Goal: Find specific page/section: Find specific page/section

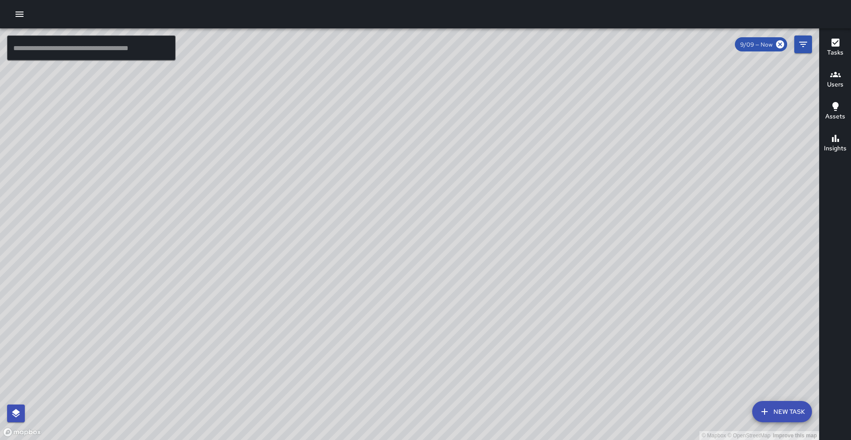
click at [22, 17] on icon "button" at bounding box center [19, 14] width 11 height 11
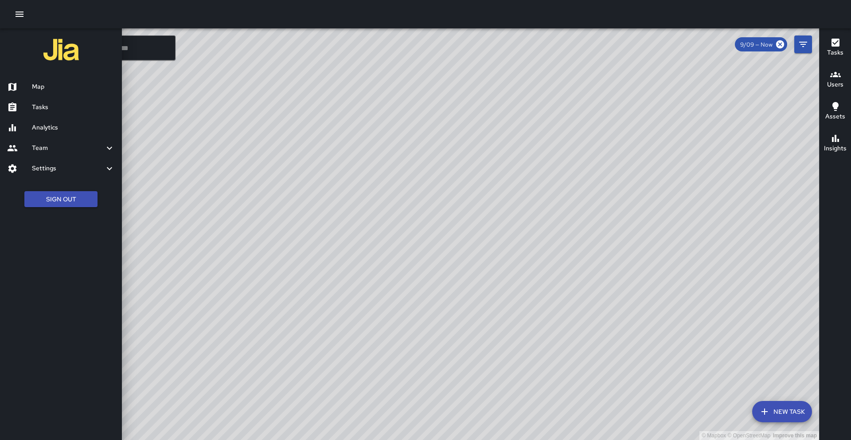
click at [38, 123] on h6 "Analytics" at bounding box center [73, 128] width 83 height 10
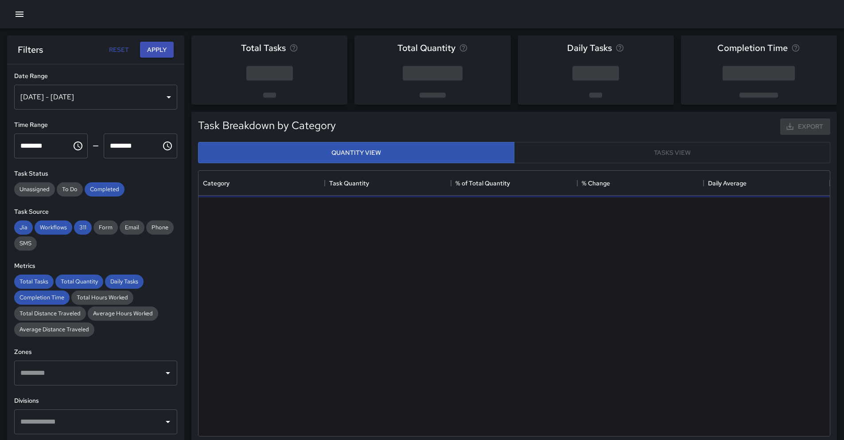
scroll to position [258, 625]
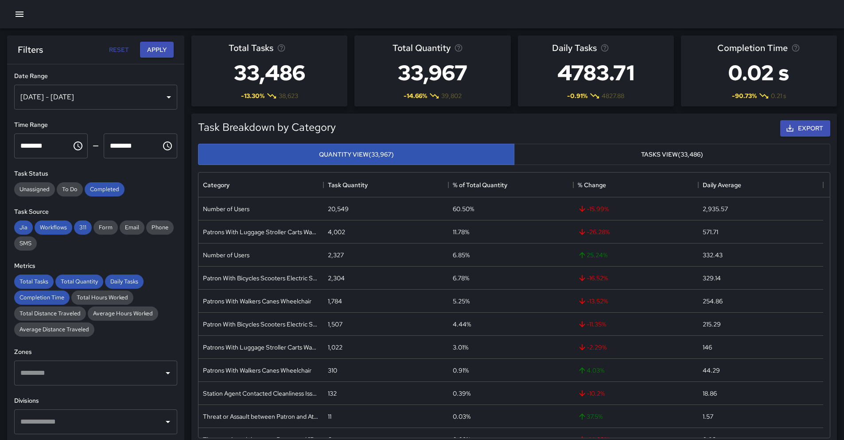
click at [152, 95] on div "[DATE] - [DATE]" at bounding box center [95, 97] width 163 height 25
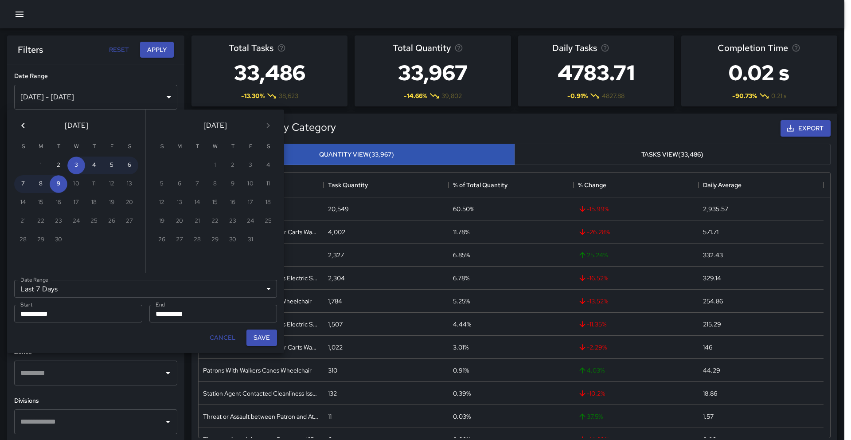
click at [26, 126] on icon "Previous month" at bounding box center [23, 125] width 11 height 11
click at [106, 167] on button "1" at bounding box center [112, 165] width 18 height 18
type input "******"
type input "**********"
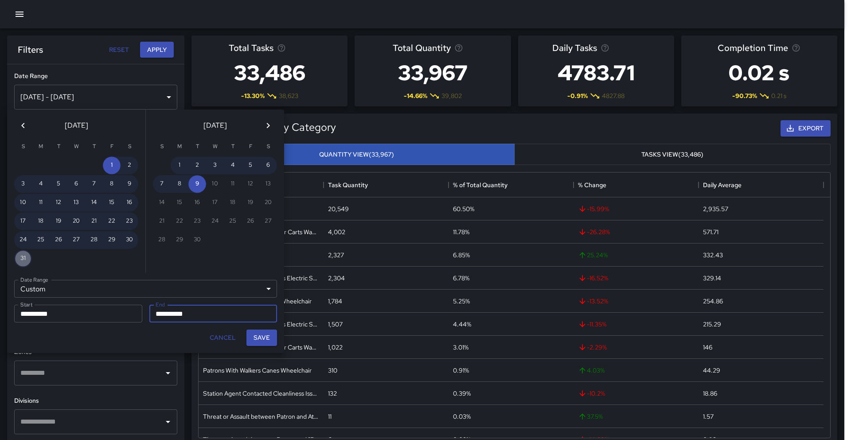
click at [25, 262] on button "31" at bounding box center [23, 259] width 18 height 18
type input "**********"
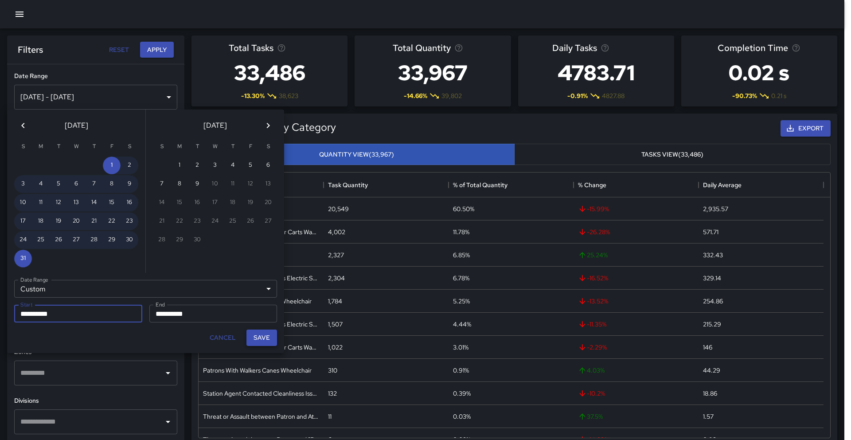
click at [258, 336] on button "Save" at bounding box center [261, 337] width 31 height 16
type input "**********"
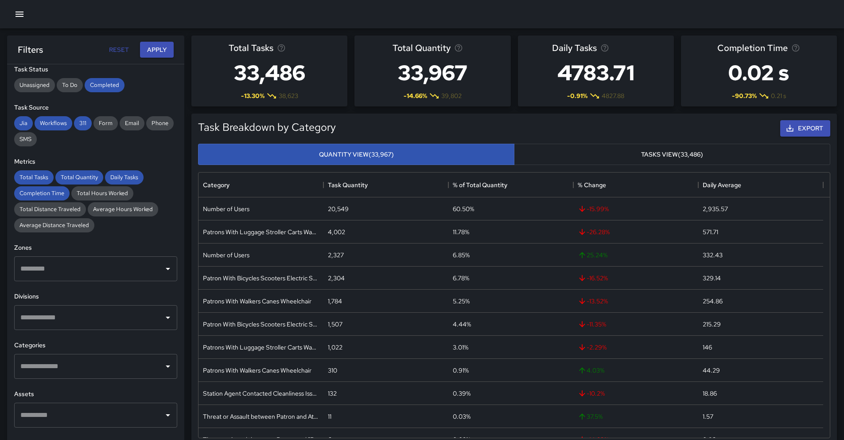
scroll to position [124, 0]
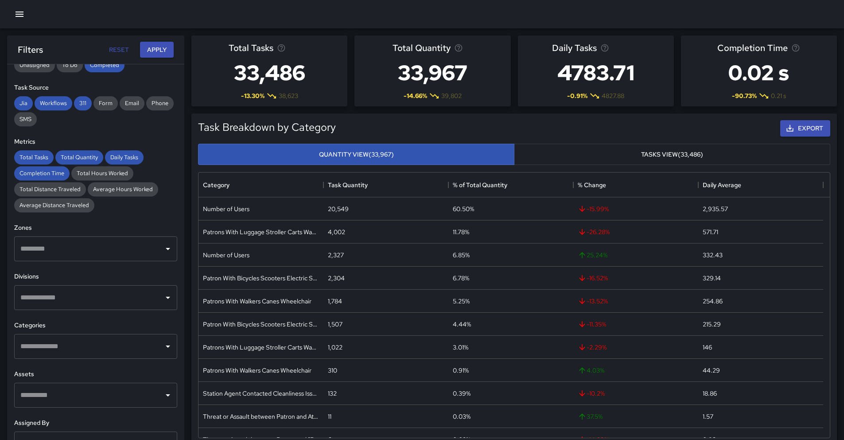
click at [108, 297] on input "text" at bounding box center [89, 297] width 142 height 17
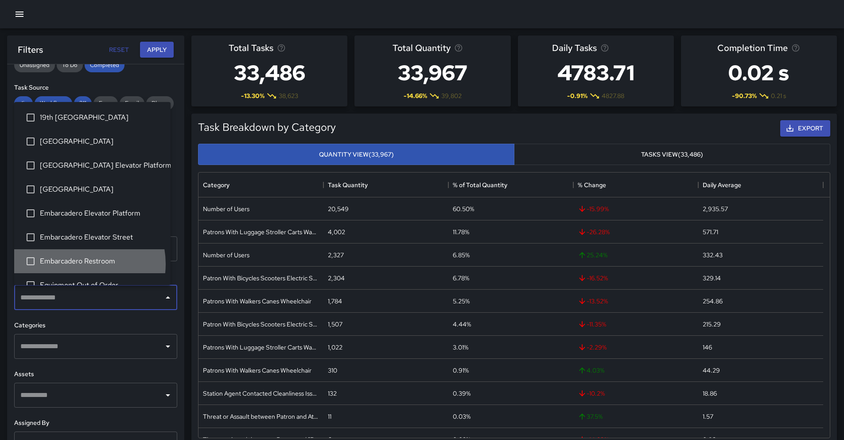
click at [79, 264] on span "Embarcadero Restroom" at bounding box center [102, 261] width 124 height 11
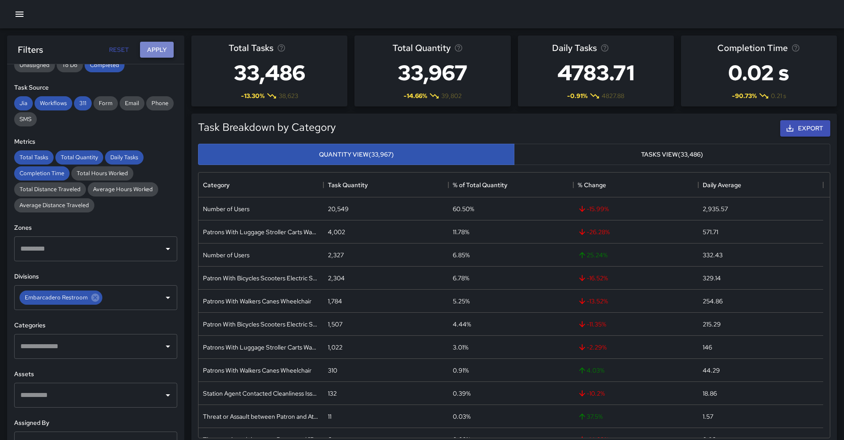
click at [154, 42] on button "Apply" at bounding box center [157, 50] width 34 height 16
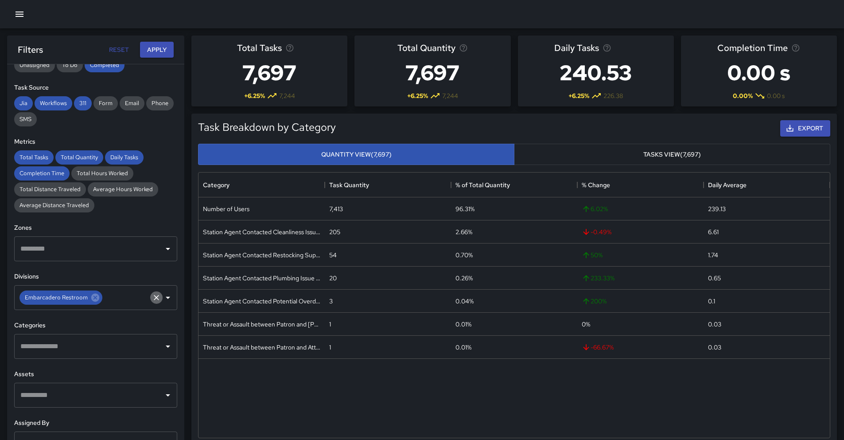
click at [152, 299] on icon "Clear" at bounding box center [156, 297] width 9 height 9
click at [163, 299] on icon "Open" at bounding box center [168, 297] width 11 height 11
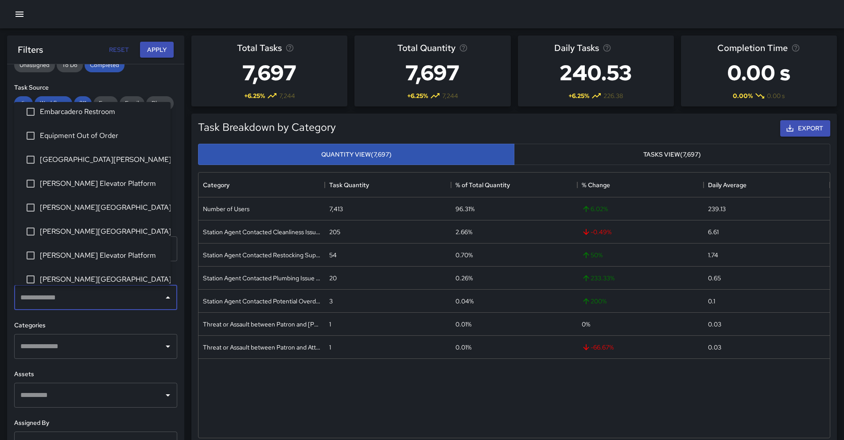
scroll to position [183, 0]
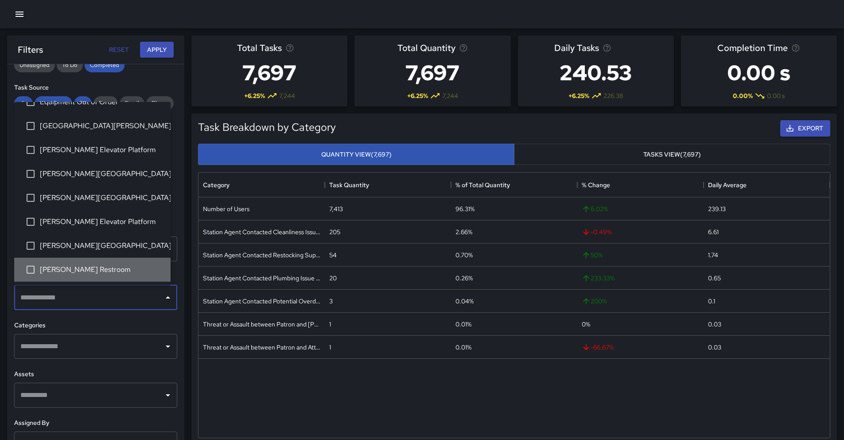
click at [98, 269] on span "[PERSON_NAME] Restroom" at bounding box center [102, 269] width 124 height 11
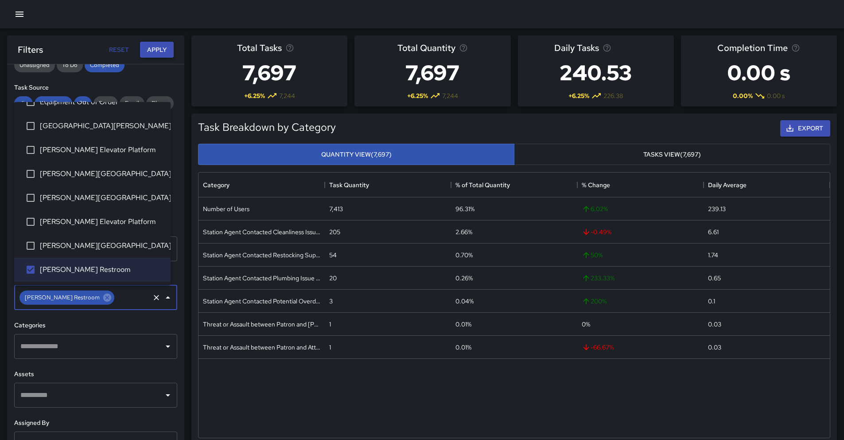
click at [155, 52] on button "Apply" at bounding box center [157, 50] width 34 height 16
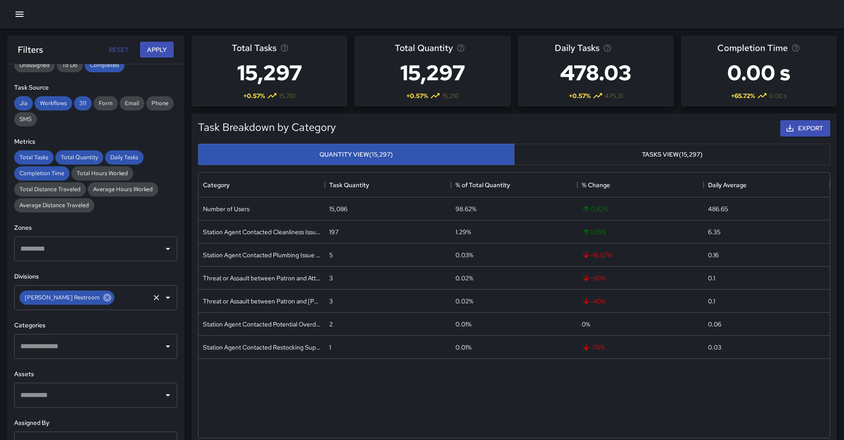
click at [102, 301] on icon at bounding box center [107, 298] width 10 height 10
click at [163, 299] on icon "Open" at bounding box center [168, 297] width 11 height 11
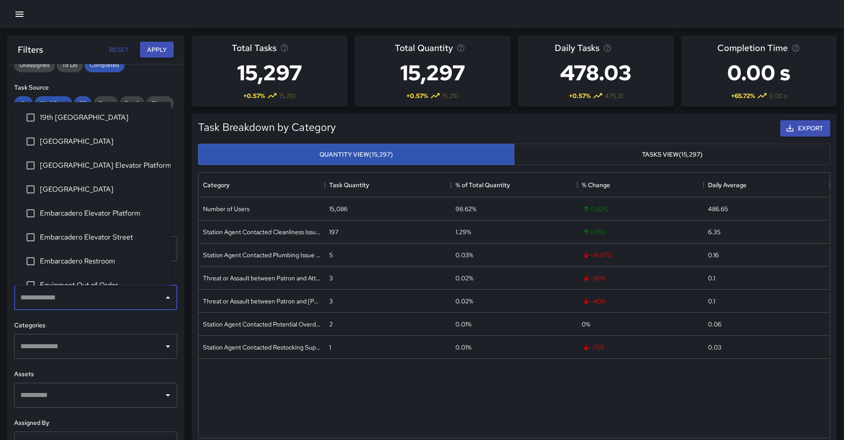
click at [76, 116] on span "19th [GEOGRAPHIC_DATA]" at bounding box center [102, 117] width 124 height 11
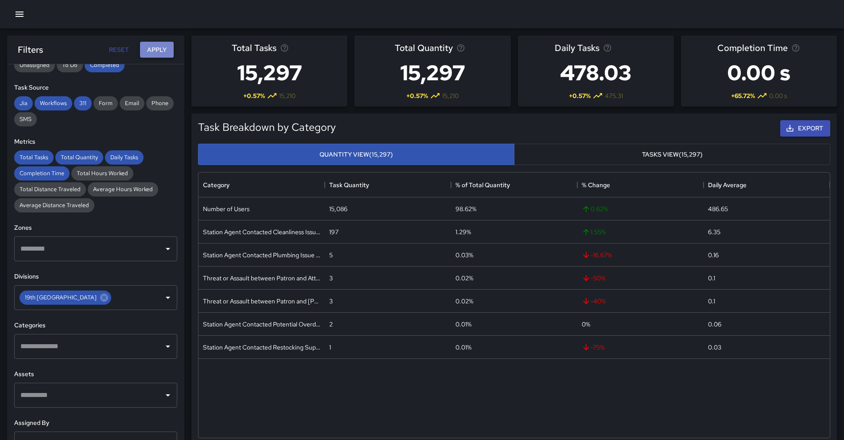
click at [158, 48] on button "Apply" at bounding box center [157, 50] width 34 height 16
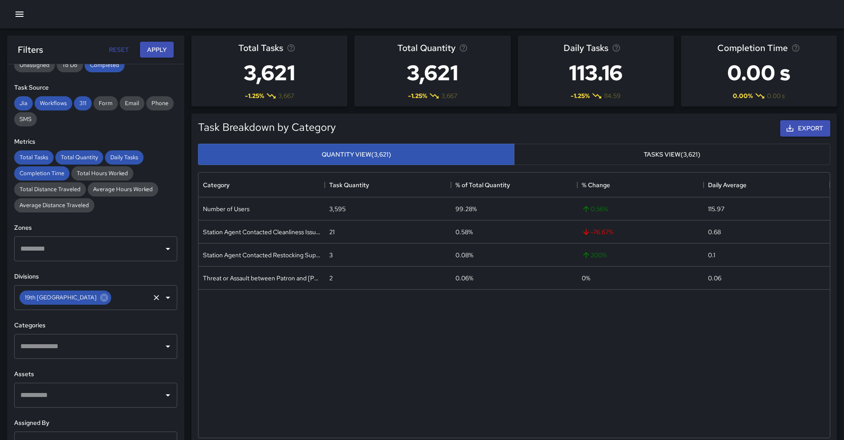
click at [113, 301] on input "text" at bounding box center [131, 297] width 36 height 17
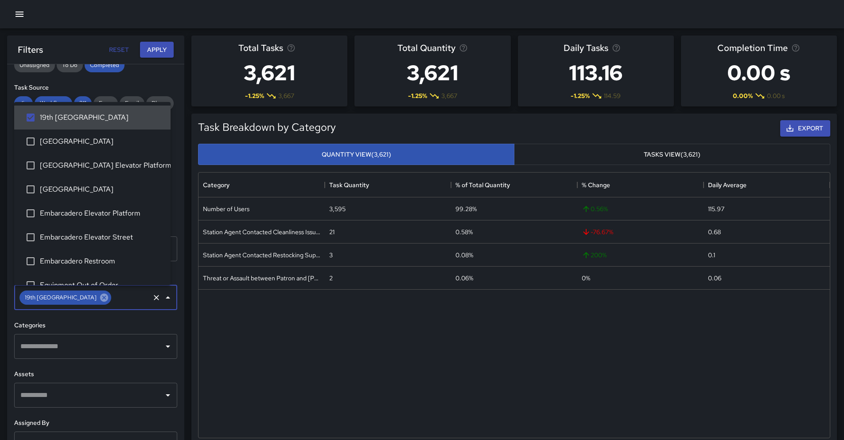
click at [100, 298] on icon at bounding box center [104, 297] width 8 height 8
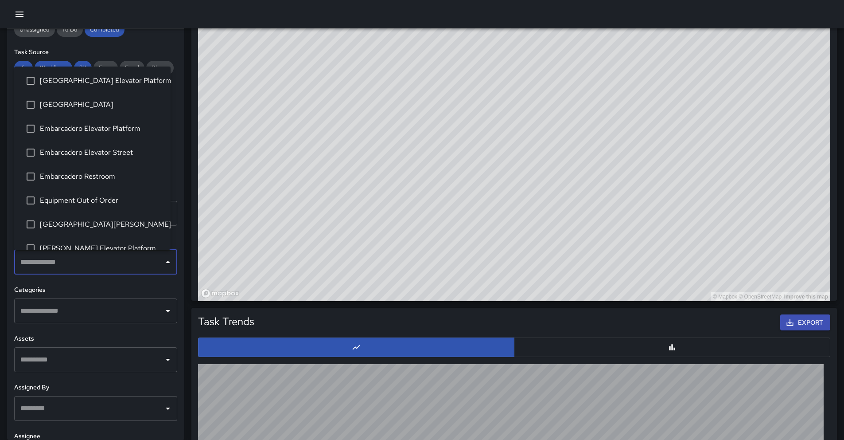
scroll to position [48, 0]
click at [63, 224] on span "[GEOGRAPHIC_DATA][PERSON_NAME]" at bounding box center [102, 225] width 124 height 11
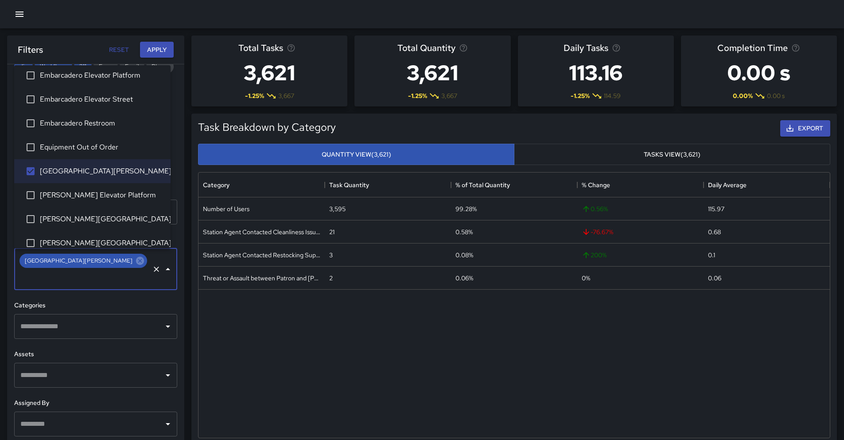
scroll to position [0, 0]
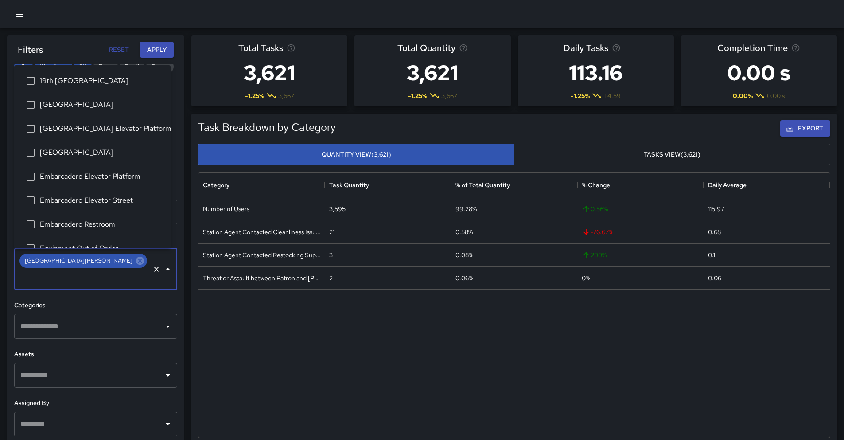
click at [163, 41] on div "Filters Reset Apply" at bounding box center [95, 49] width 177 height 28
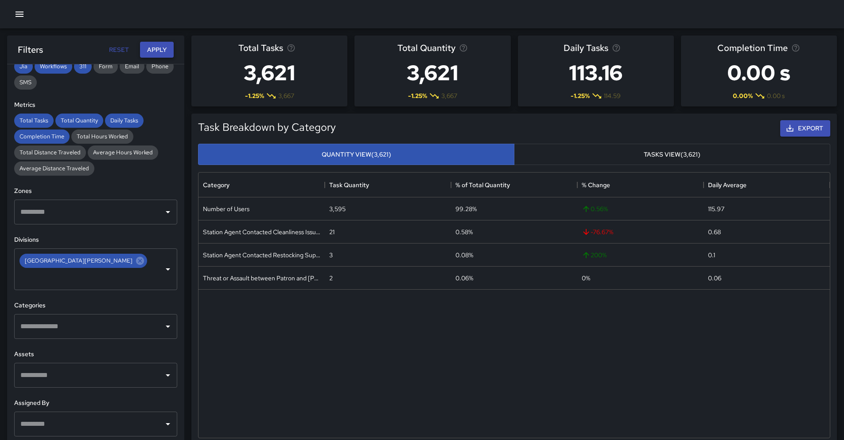
click at [162, 47] on button "Apply" at bounding box center [157, 50] width 34 height 16
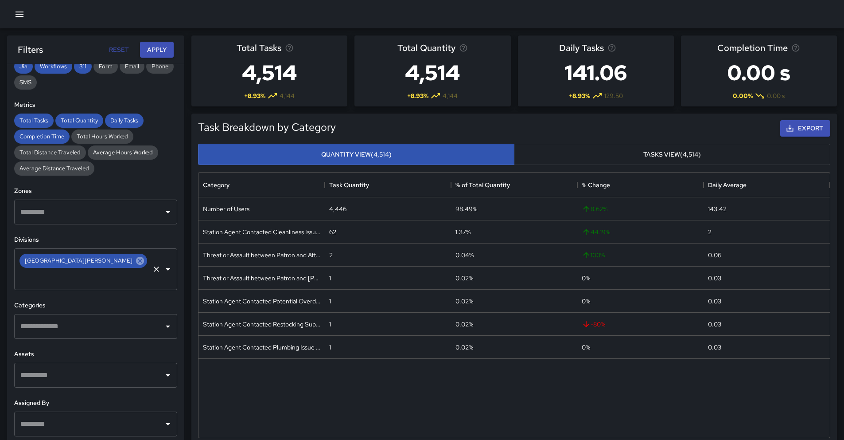
click at [135, 262] on icon at bounding box center [140, 261] width 10 height 10
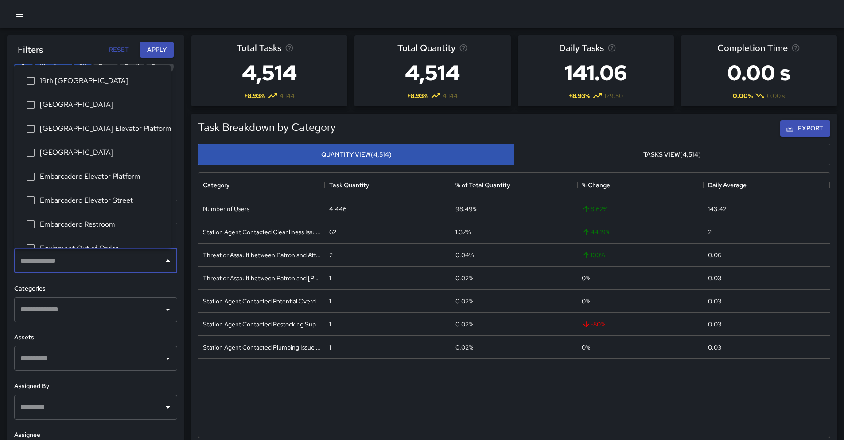
click at [89, 262] on input "text" at bounding box center [89, 260] width 142 height 17
click at [92, 113] on li "[GEOGRAPHIC_DATA]" at bounding box center [92, 105] width 156 height 24
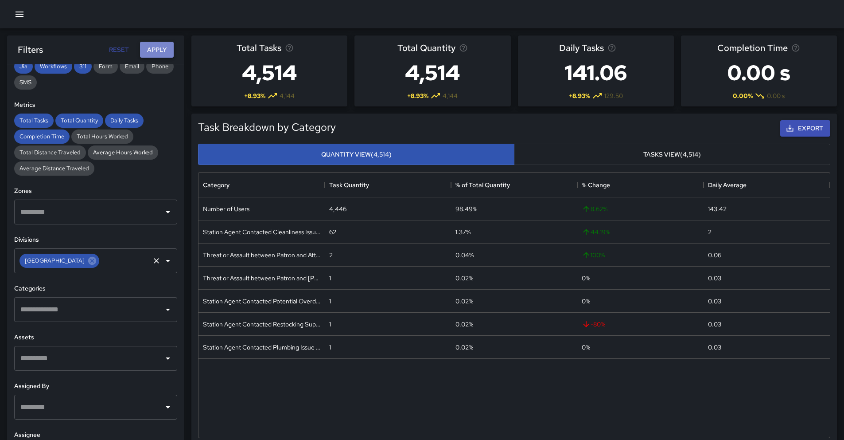
click at [151, 44] on button "Apply" at bounding box center [157, 50] width 34 height 16
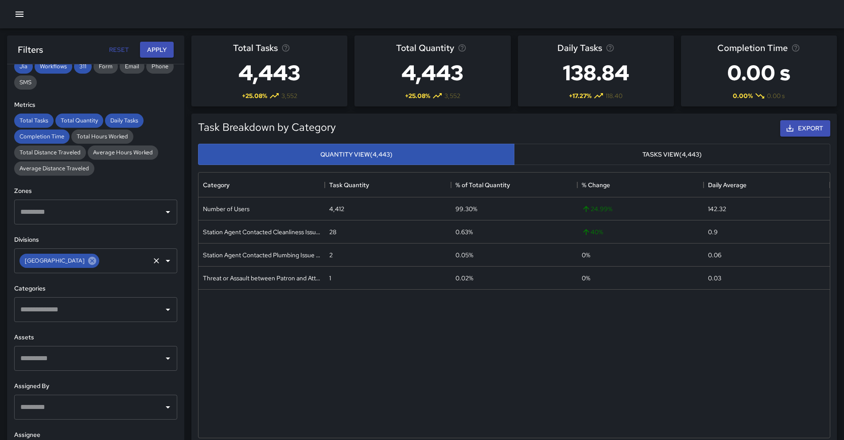
click at [88, 261] on icon at bounding box center [92, 261] width 8 height 8
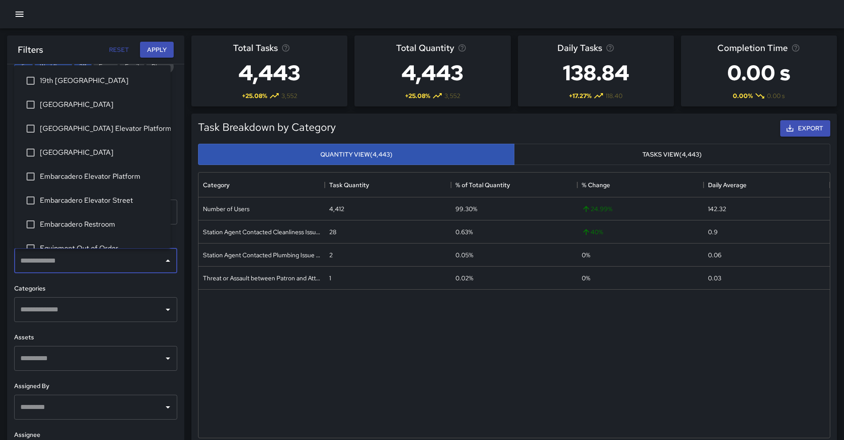
click at [85, 261] on input "text" at bounding box center [89, 260] width 142 height 17
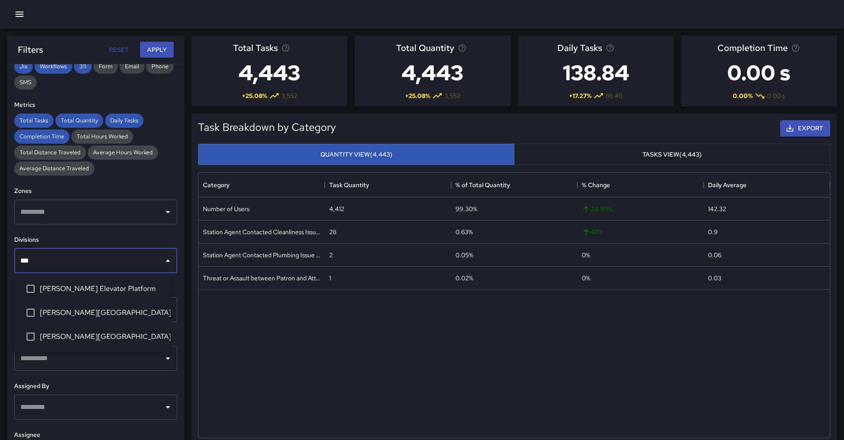
type input "****"
click at [109, 336] on span "[PERSON_NAME][GEOGRAPHIC_DATA]" at bounding box center [102, 336] width 124 height 11
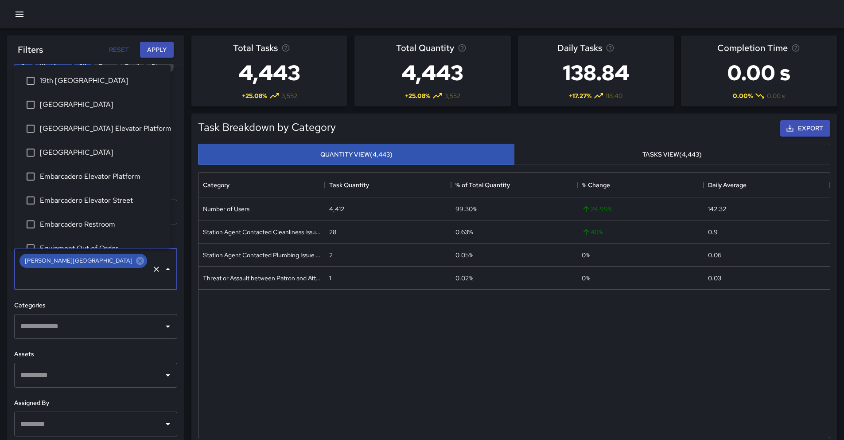
scroll to position [108, 0]
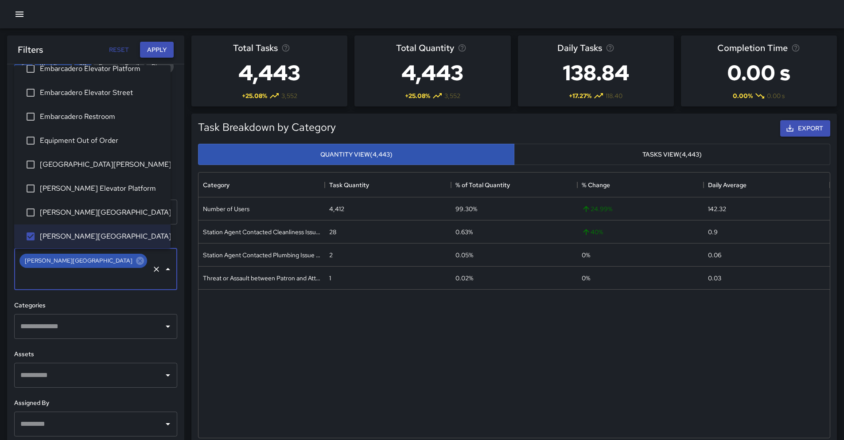
click at [167, 55] on button "Apply" at bounding box center [157, 50] width 34 height 16
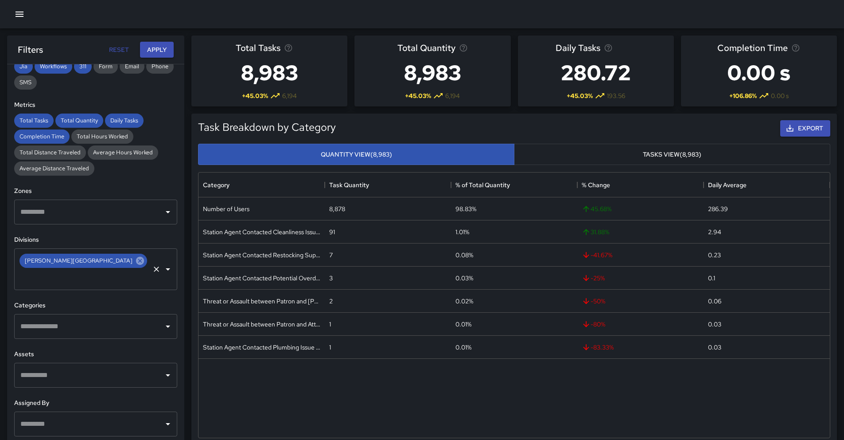
click at [136, 262] on icon at bounding box center [140, 261] width 8 height 8
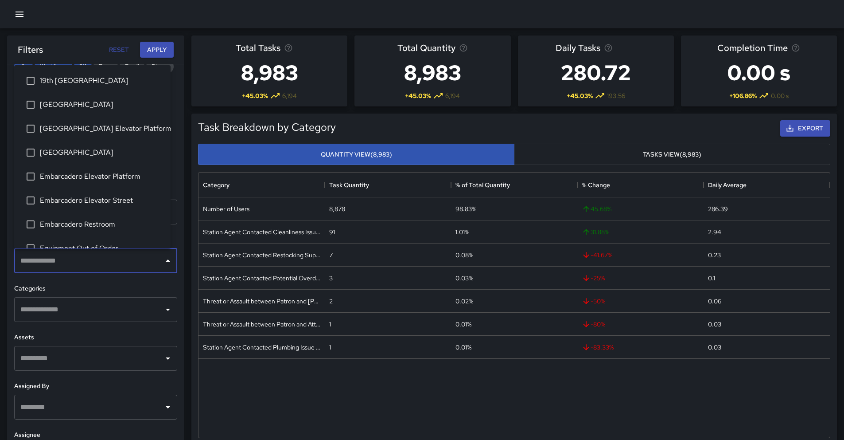
click at [83, 257] on input "text" at bounding box center [89, 260] width 142 height 17
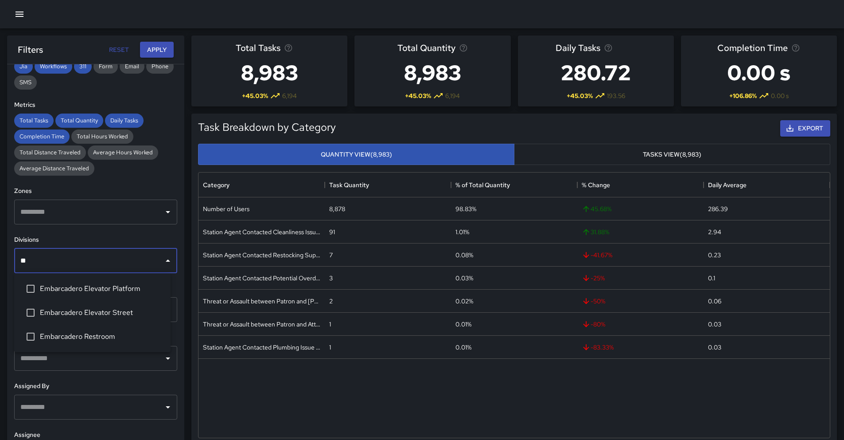
type input "***"
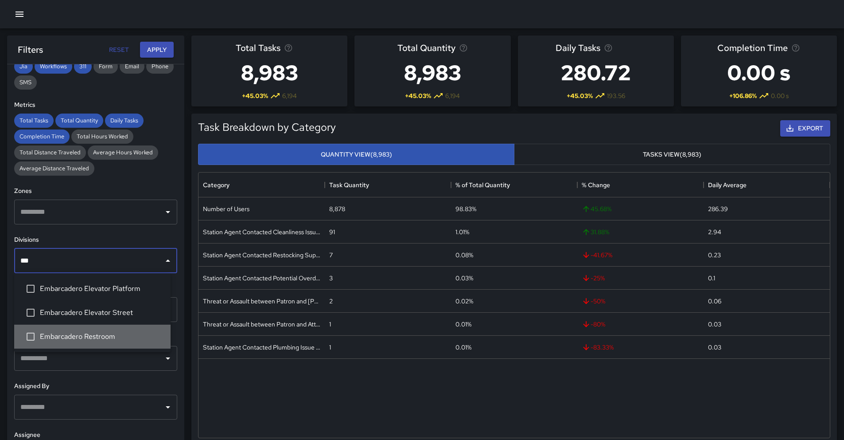
click at [84, 333] on span "Embarcadero Restroom" at bounding box center [102, 336] width 124 height 11
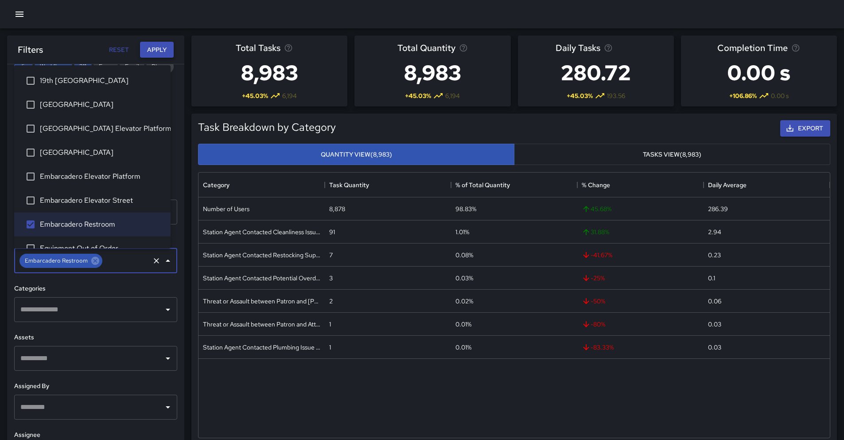
click at [169, 57] on button "Apply" at bounding box center [157, 50] width 34 height 16
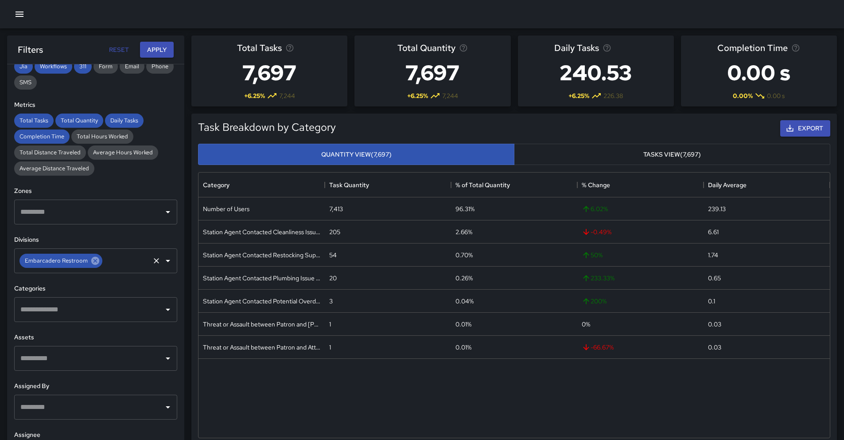
click at [96, 263] on icon at bounding box center [95, 261] width 8 height 8
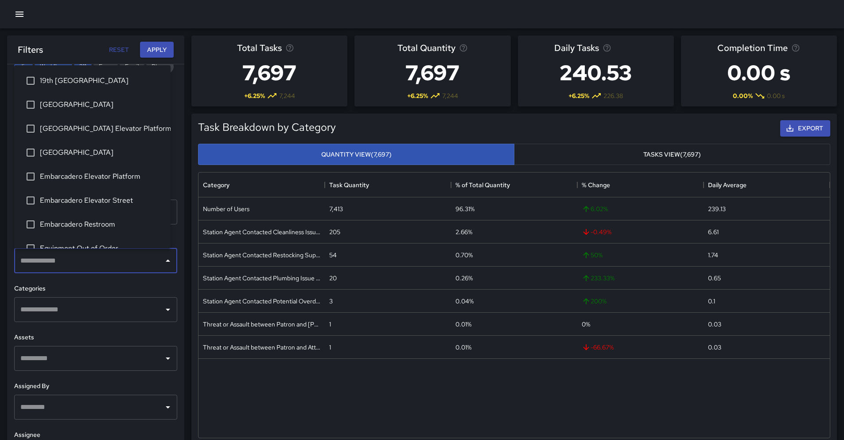
click at [96, 263] on input "text" at bounding box center [89, 260] width 142 height 17
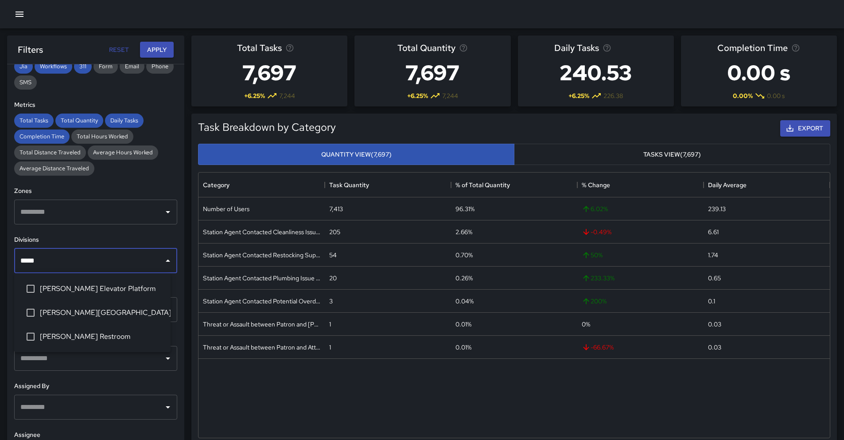
type input "******"
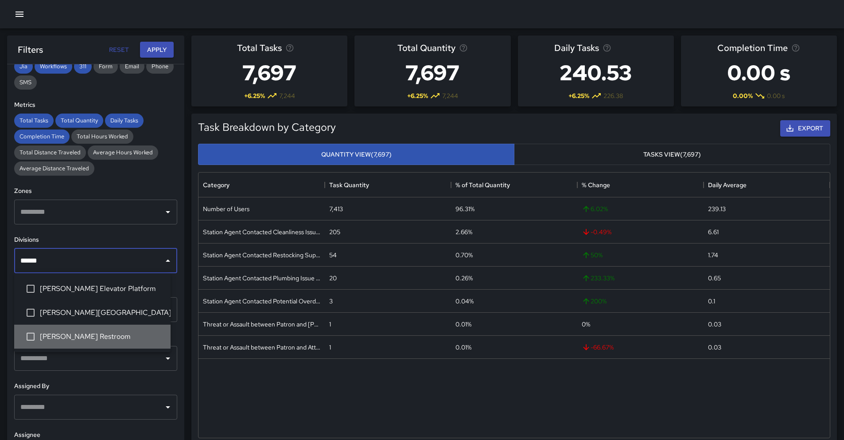
click at [64, 338] on span "[PERSON_NAME] Restroom" at bounding box center [102, 336] width 124 height 11
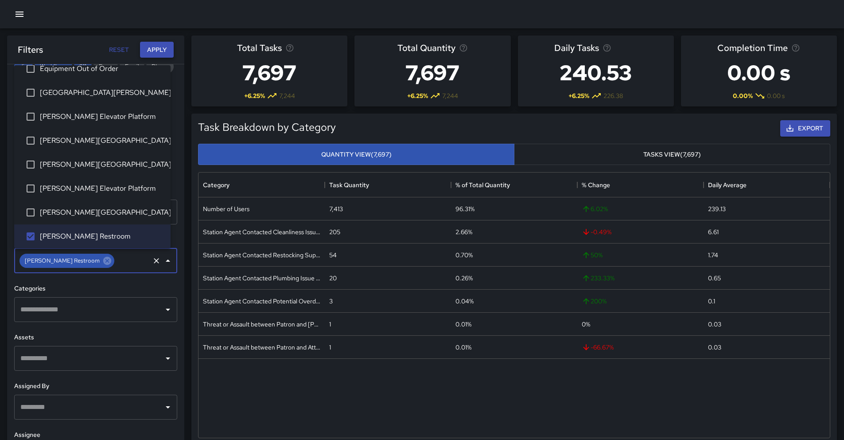
click at [160, 51] on button "Apply" at bounding box center [157, 50] width 34 height 16
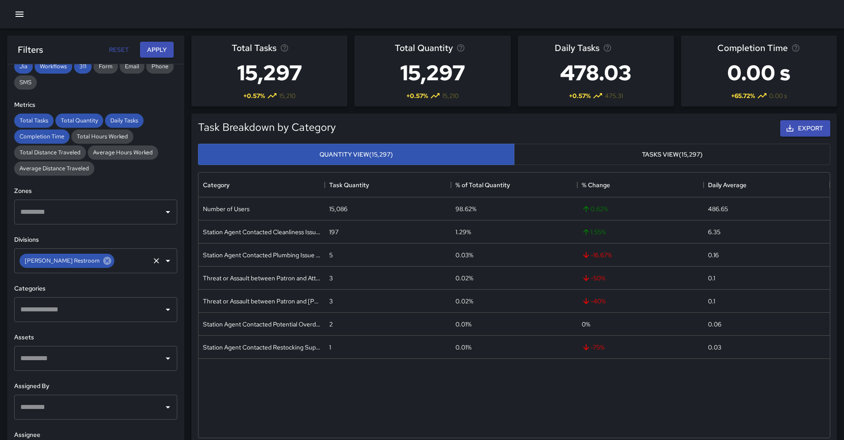
click at [103, 263] on icon at bounding box center [107, 261] width 8 height 8
click at [116, 263] on input "text" at bounding box center [132, 260] width 33 height 17
click at [74, 263] on input "text" at bounding box center [89, 260] width 142 height 17
type input "**"
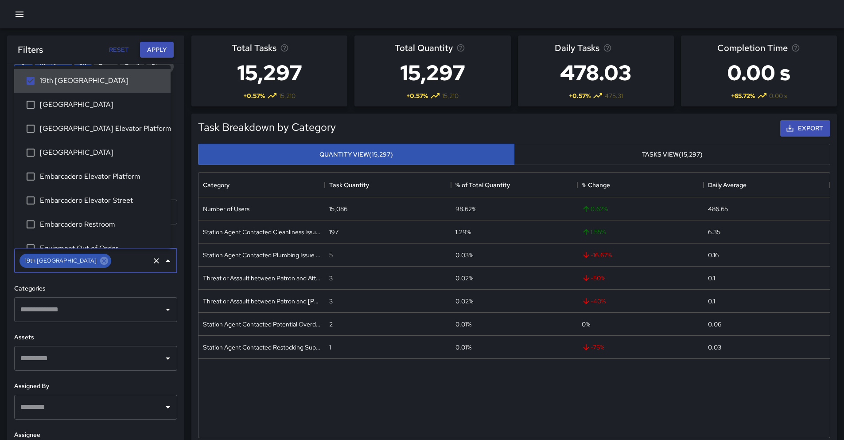
click at [147, 48] on button "Apply" at bounding box center [157, 50] width 34 height 16
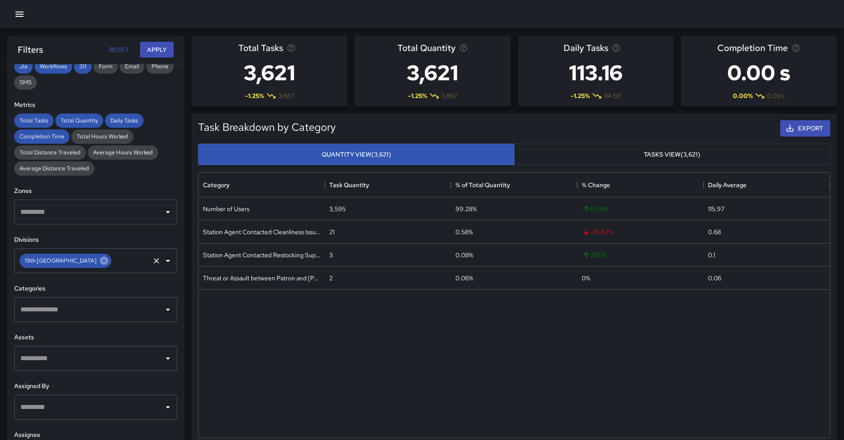
click at [99, 262] on icon at bounding box center [104, 261] width 10 height 10
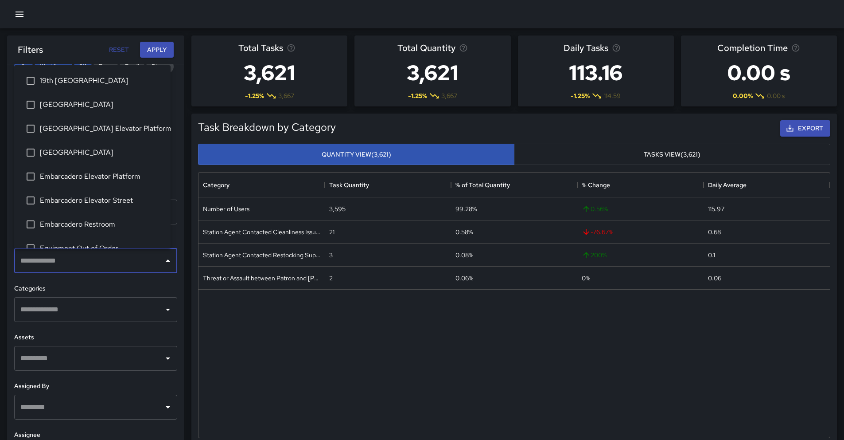
click at [77, 262] on input "text" at bounding box center [89, 260] width 142 height 17
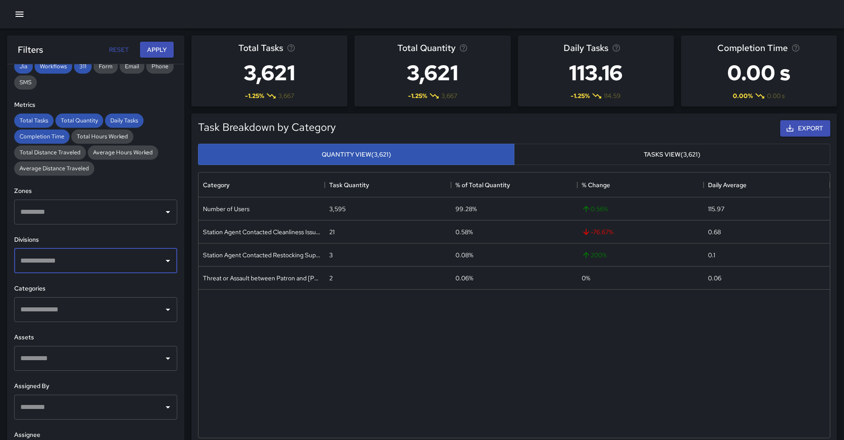
click at [77, 262] on input "text" at bounding box center [89, 260] width 142 height 17
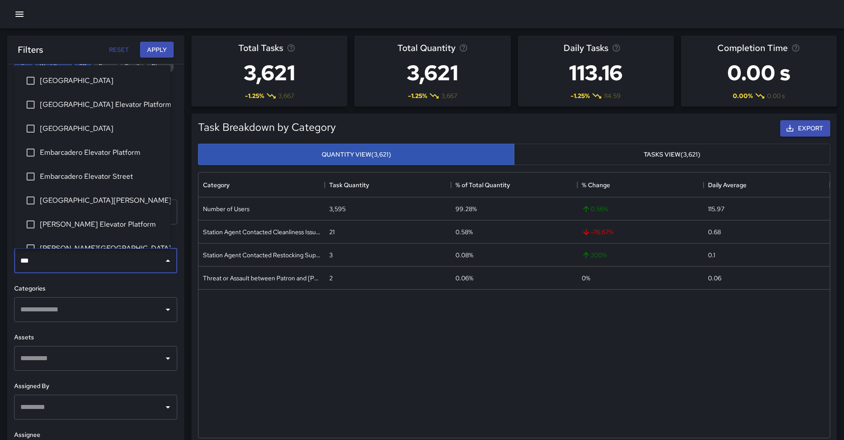
type input "****"
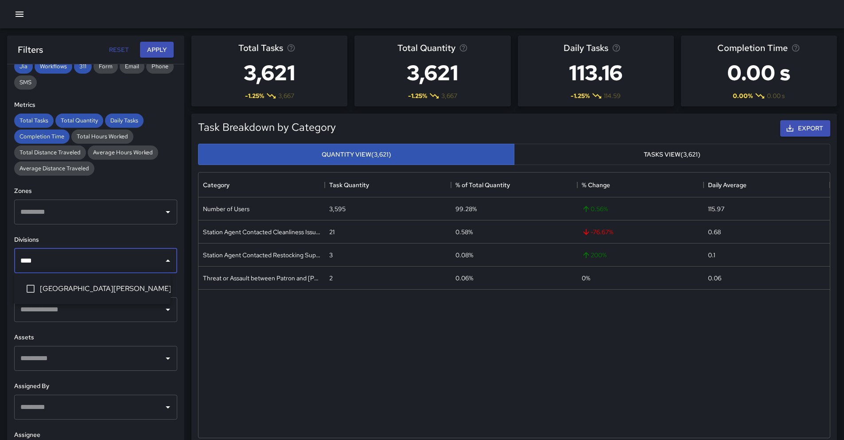
click at [45, 288] on span "[GEOGRAPHIC_DATA][PERSON_NAME]" at bounding box center [102, 288] width 124 height 11
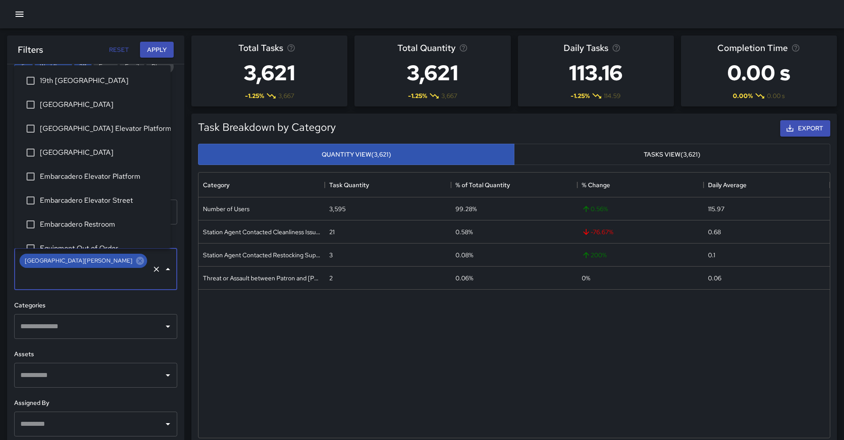
scroll to position [36, 0]
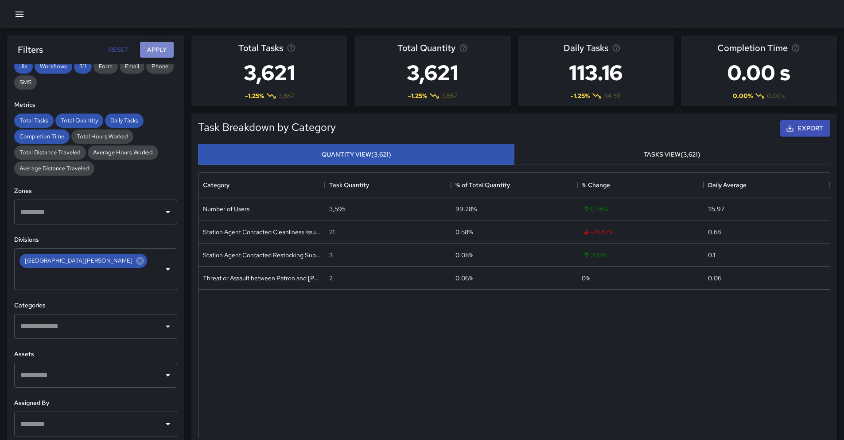
click at [160, 51] on button "Apply" at bounding box center [157, 50] width 34 height 16
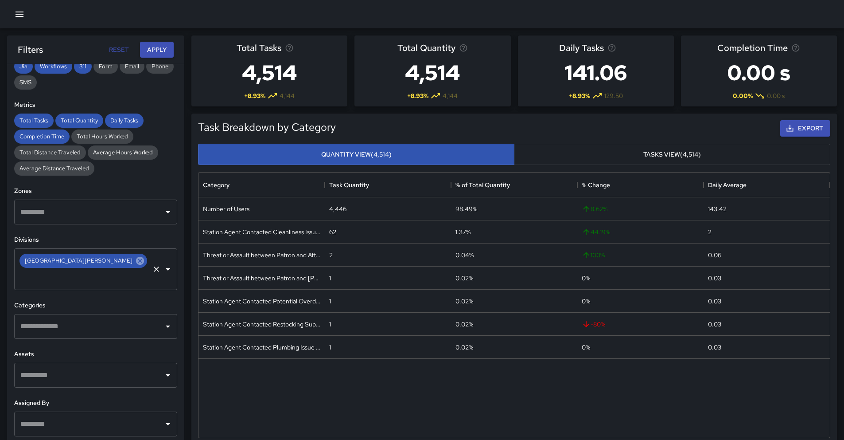
click at [136, 261] on icon at bounding box center [140, 261] width 8 height 8
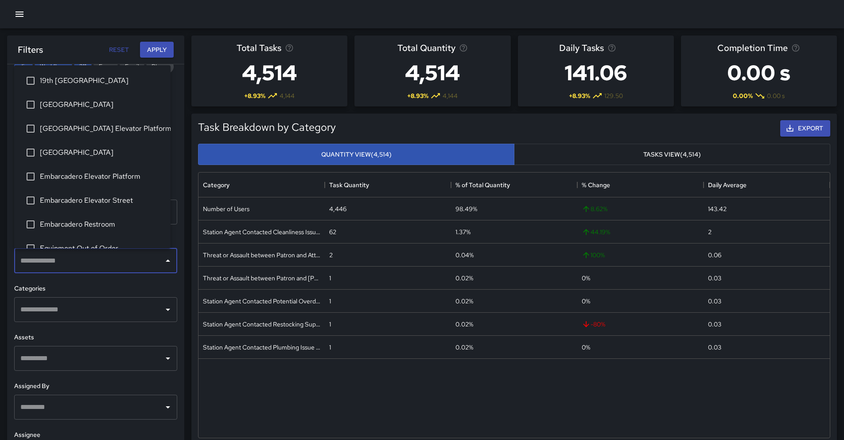
click at [88, 261] on input "text" at bounding box center [89, 260] width 142 height 17
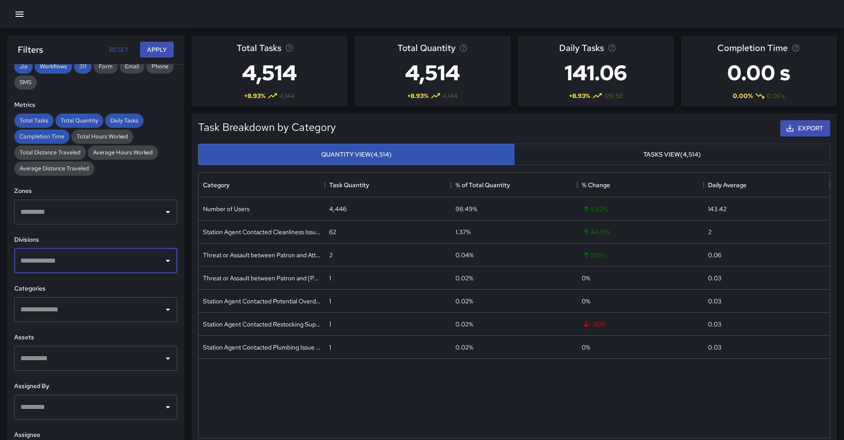
click at [86, 261] on input "text" at bounding box center [89, 260] width 142 height 17
type input "**"
click at [51, 291] on span "19th [GEOGRAPHIC_DATA]" at bounding box center [102, 288] width 124 height 11
click at [153, 52] on button "Apply" at bounding box center [157, 50] width 34 height 16
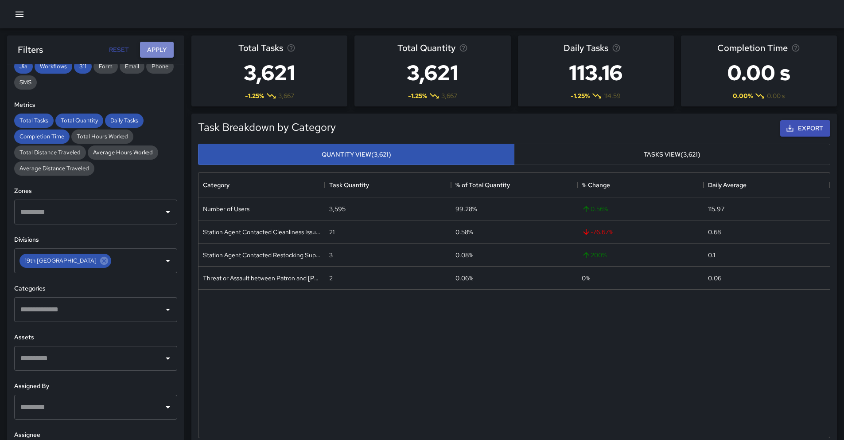
click at [156, 52] on button "Apply" at bounding box center [157, 50] width 34 height 16
click at [100, 262] on icon at bounding box center [104, 261] width 8 height 8
click at [74, 262] on input "text" at bounding box center [89, 260] width 142 height 17
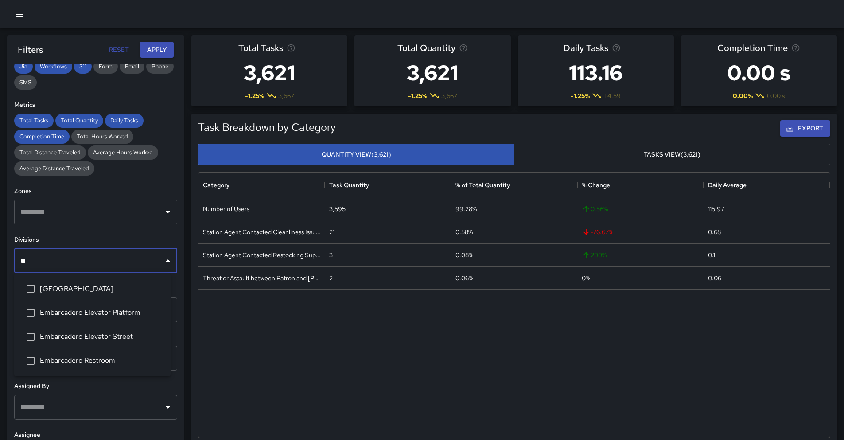
type input "***"
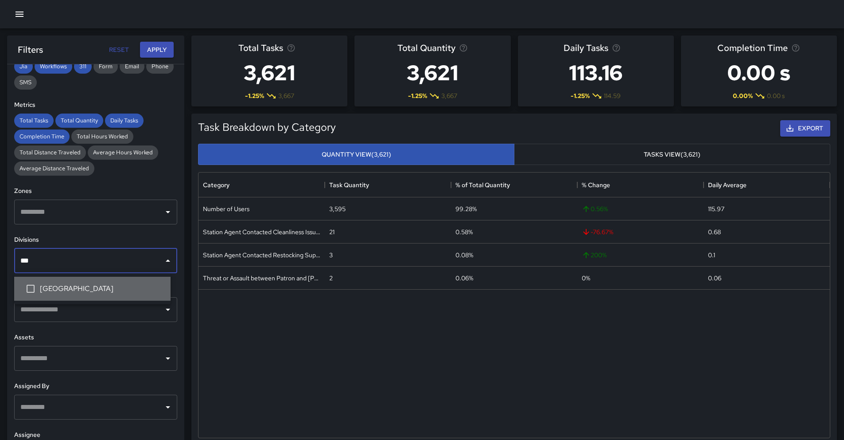
click at [68, 286] on span "[GEOGRAPHIC_DATA]" at bounding box center [102, 288] width 124 height 11
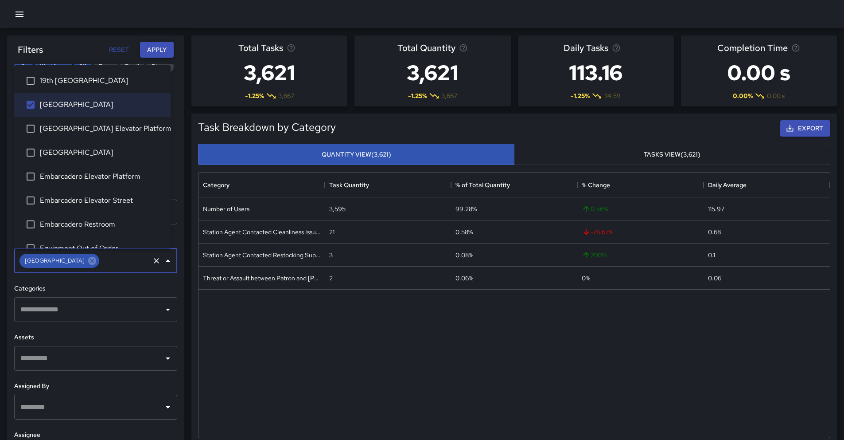
click at [156, 52] on button "Apply" at bounding box center [157, 50] width 34 height 16
